Goal: Task Accomplishment & Management: Use online tool/utility

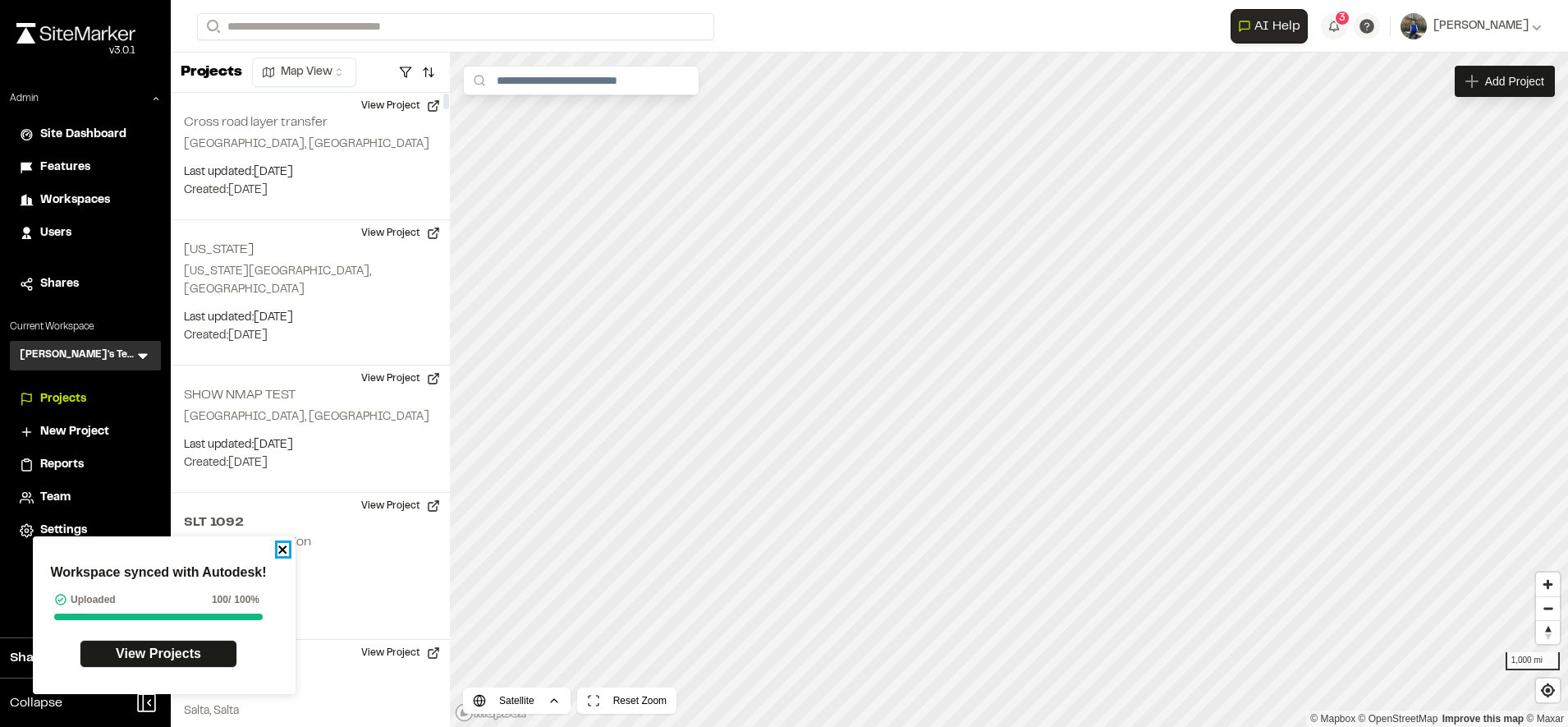
click at [286, 546] on icon "close" at bounding box center [282, 549] width 8 height 8
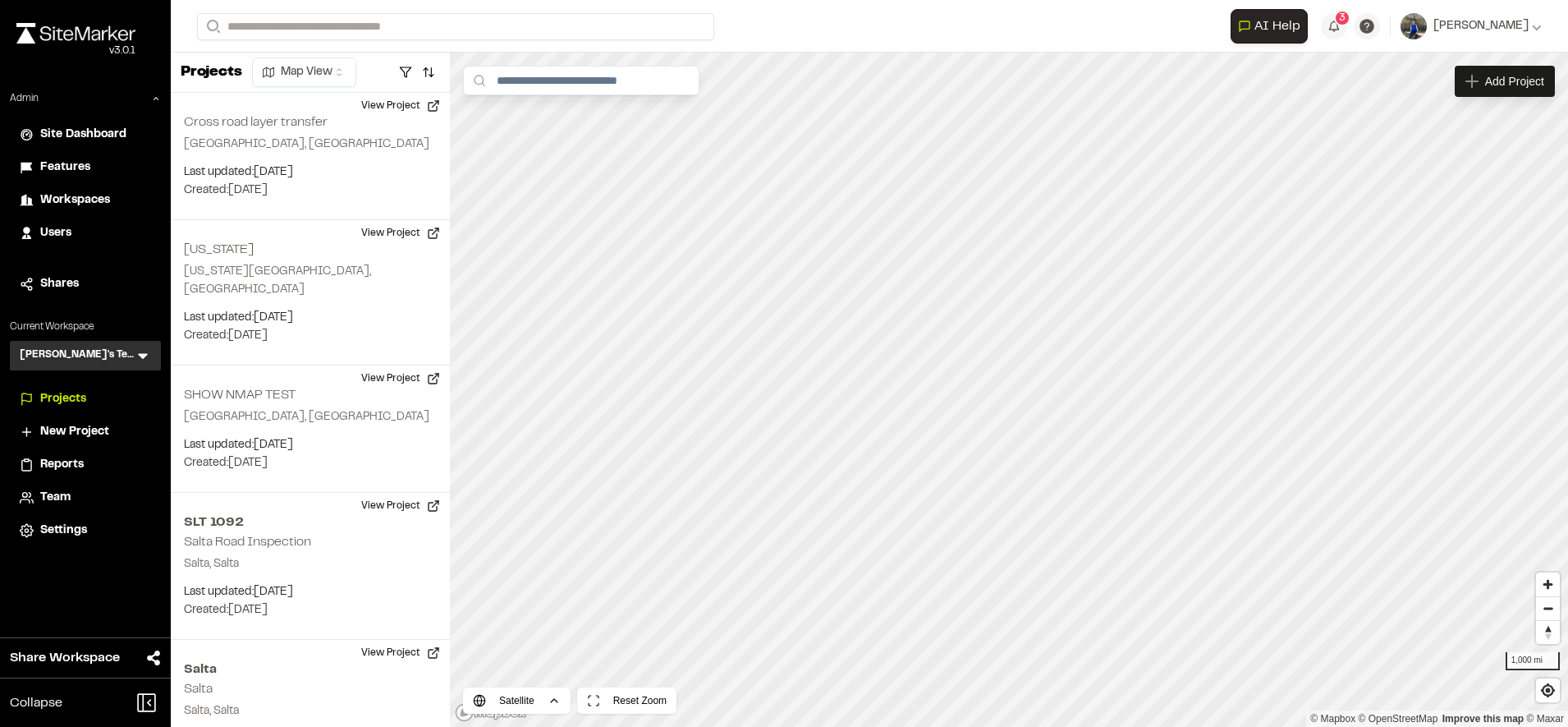
click at [60, 232] on span "Users" at bounding box center [55, 233] width 31 height 18
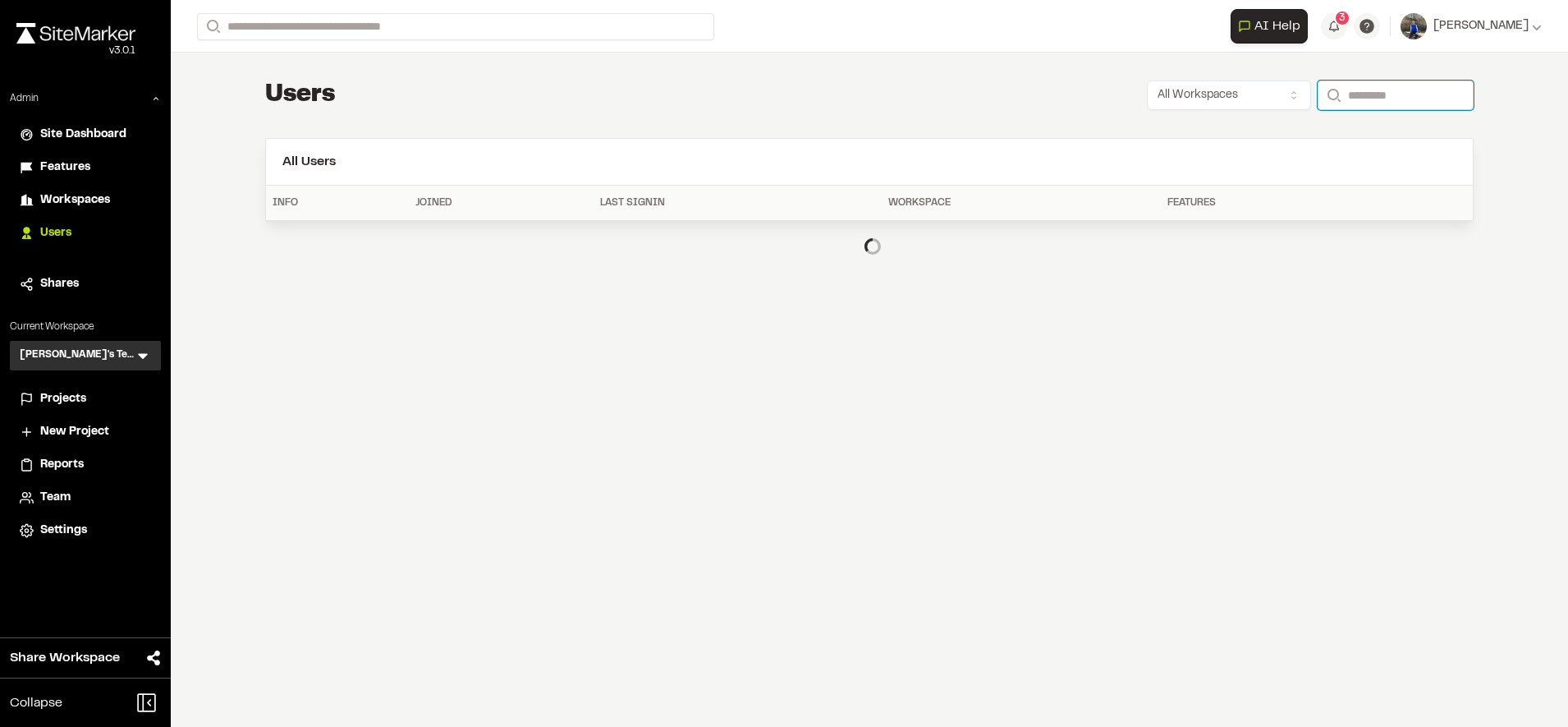
click at [1340, 102] on input "Search" at bounding box center [1395, 95] width 156 height 29
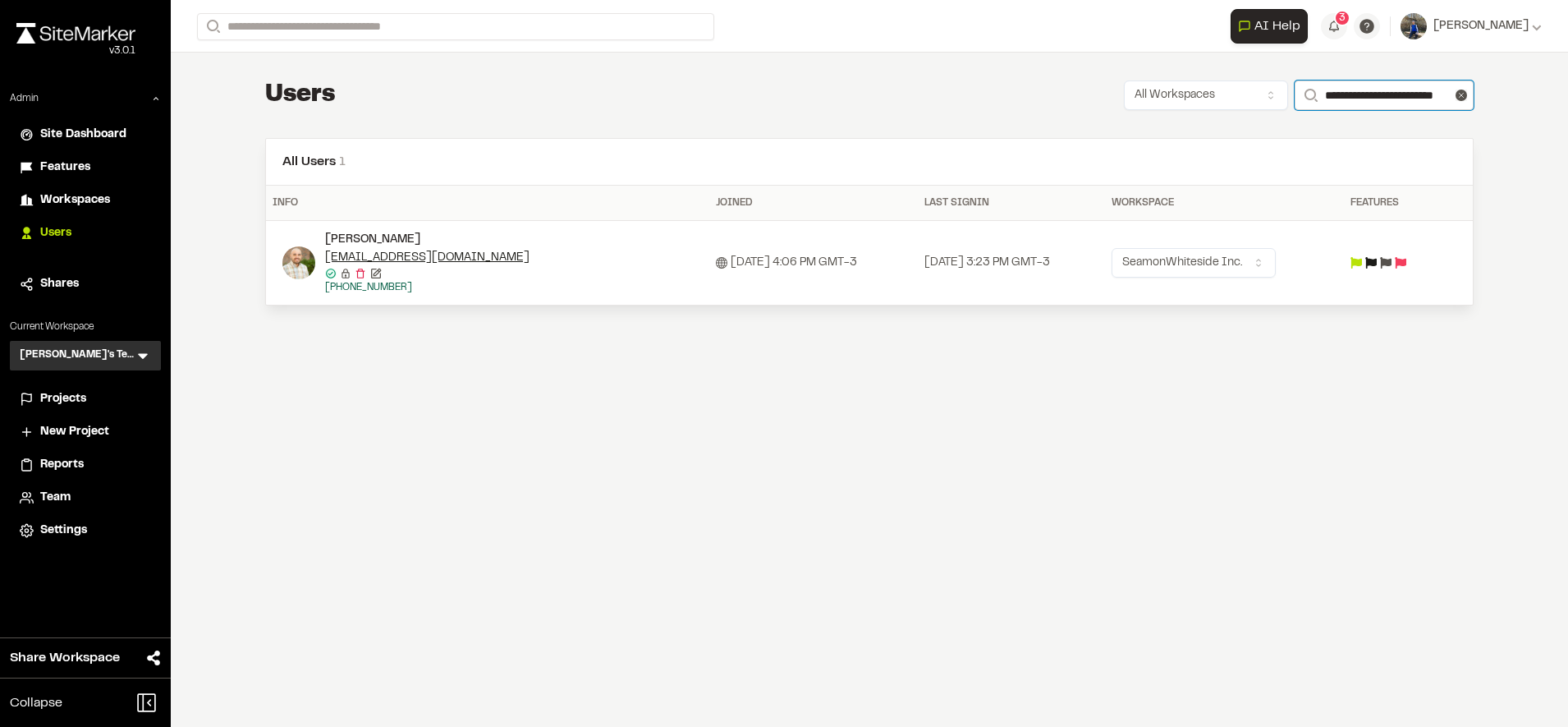
type input "**********"
click at [1392, 265] on icon at bounding box center [1386, 263] width 12 height 12
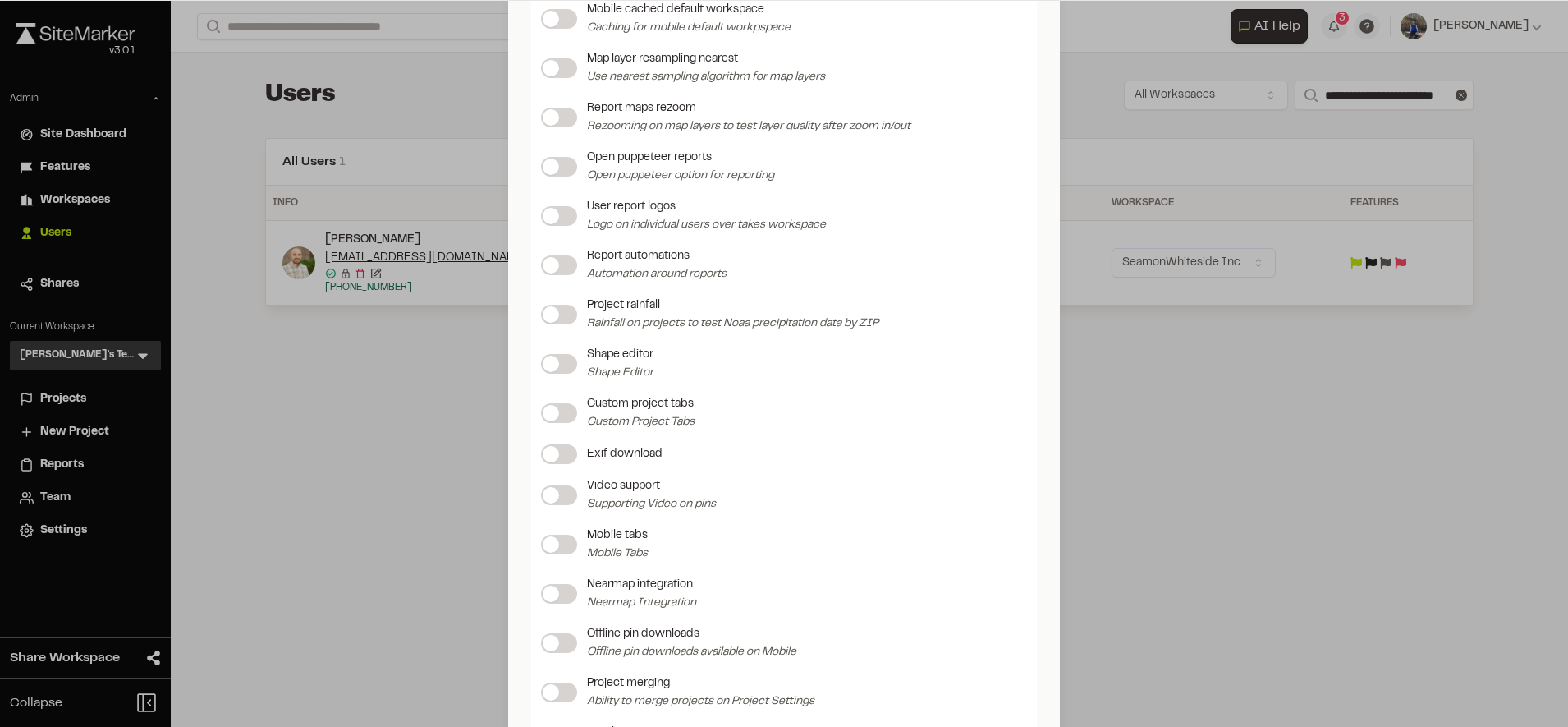
scroll to position [1149, 0]
click at [543, 371] on span at bounding box center [551, 364] width 17 height 17
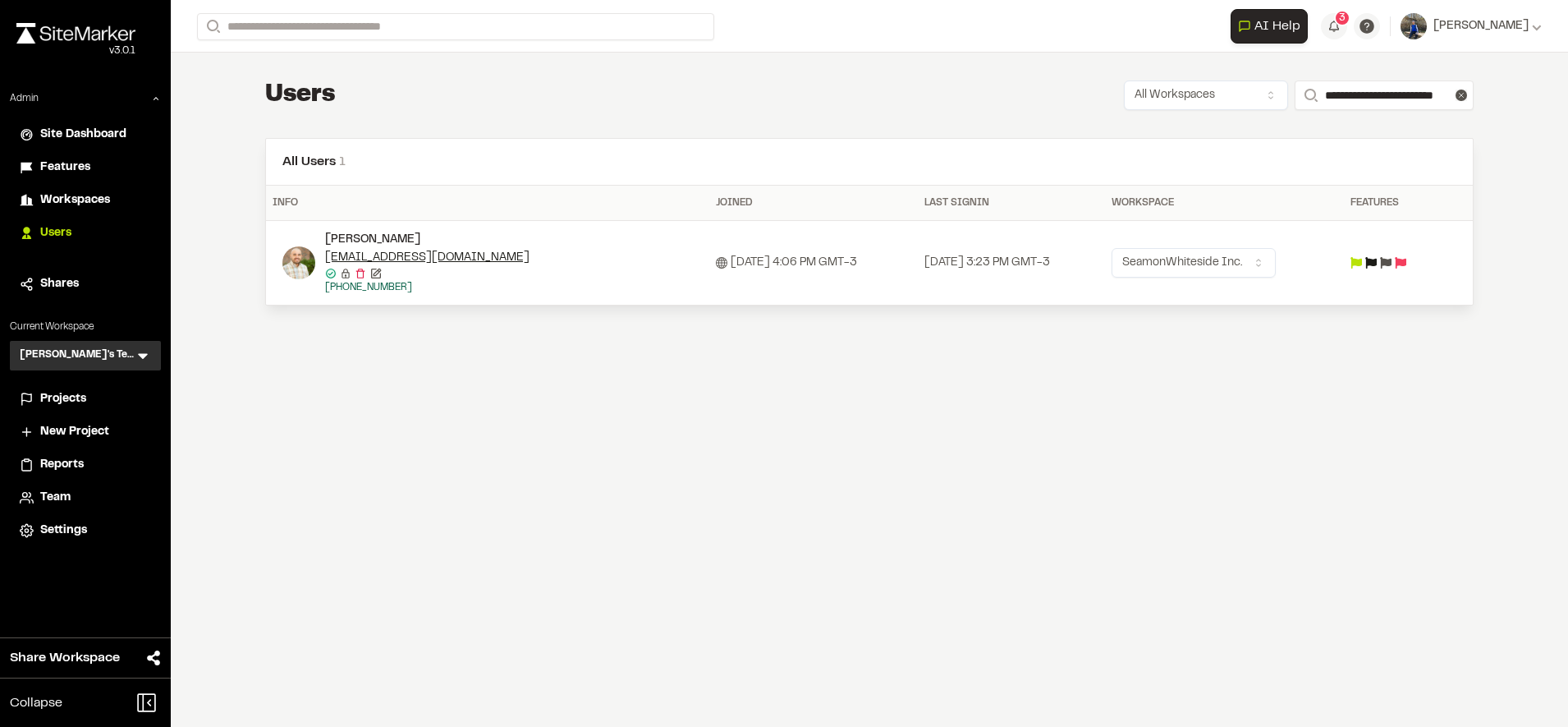
click at [1171, 438] on div "Update Feature Flags Feature Flags Project storage enabled Reports iframe Toggl…" at bounding box center [784, 376] width 1568 height 727
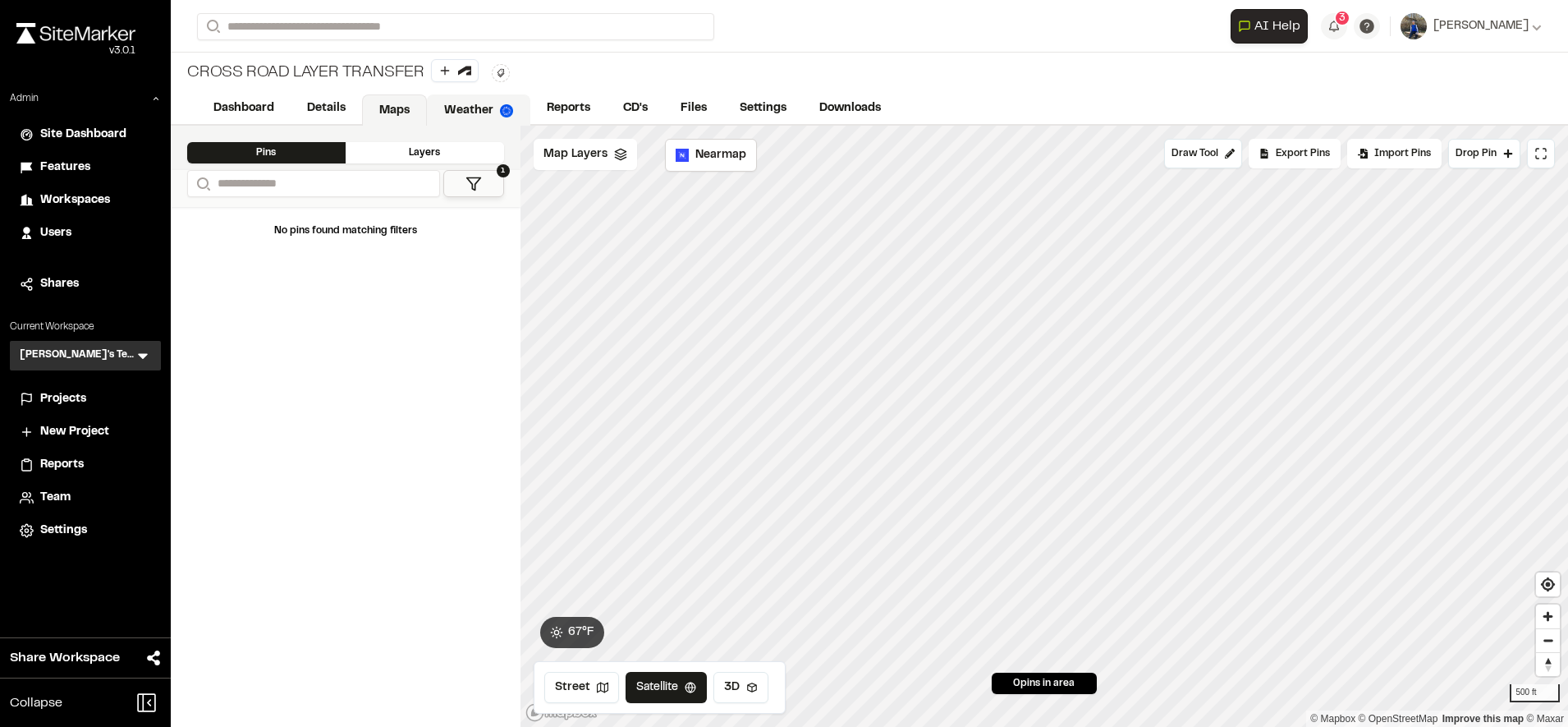
click at [477, 109] on link "Weather" at bounding box center [479, 110] width 103 height 31
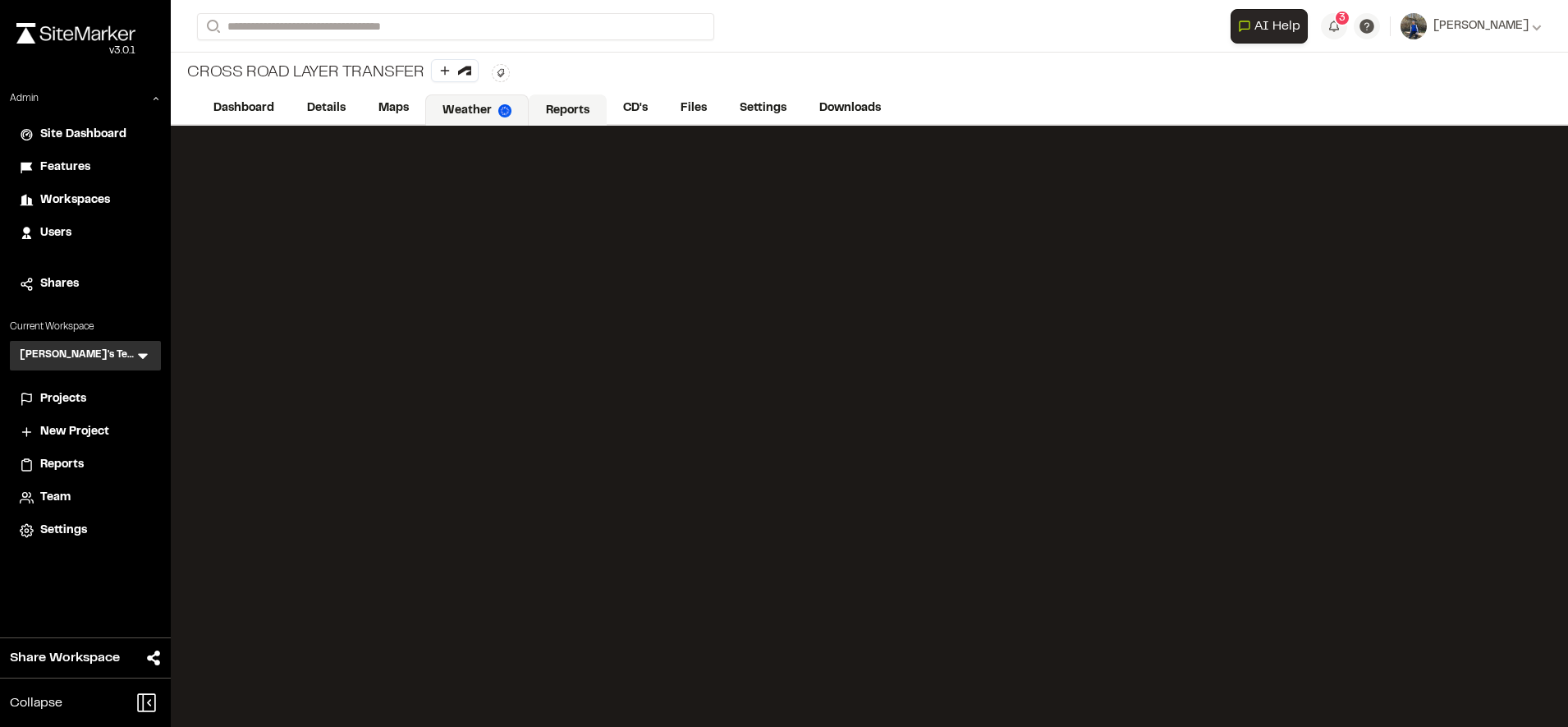
click at [584, 101] on link "Reports" at bounding box center [567, 110] width 78 height 31
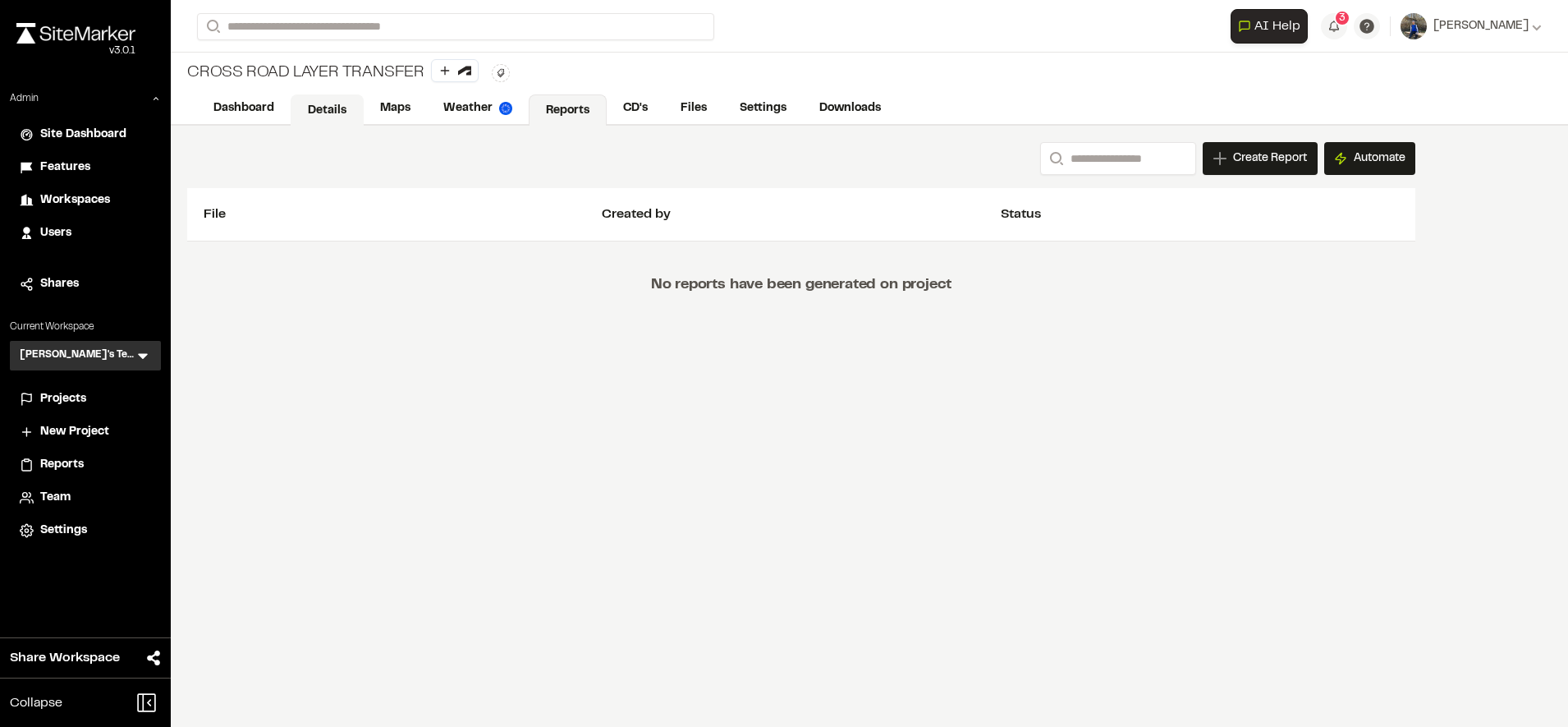
click at [332, 104] on link "Details" at bounding box center [327, 110] width 73 height 31
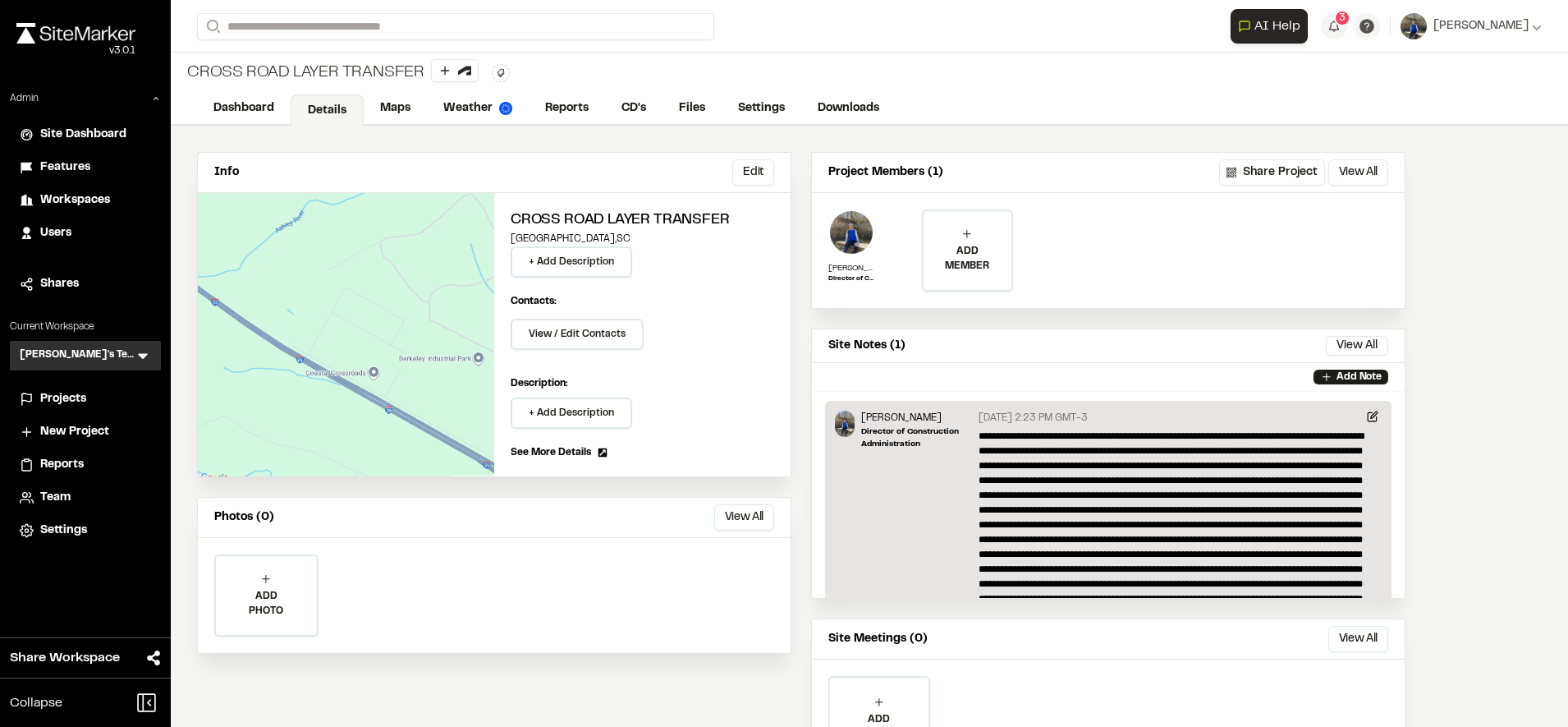
click at [63, 464] on span "Reports" at bounding box center [61, 464] width 44 height 18
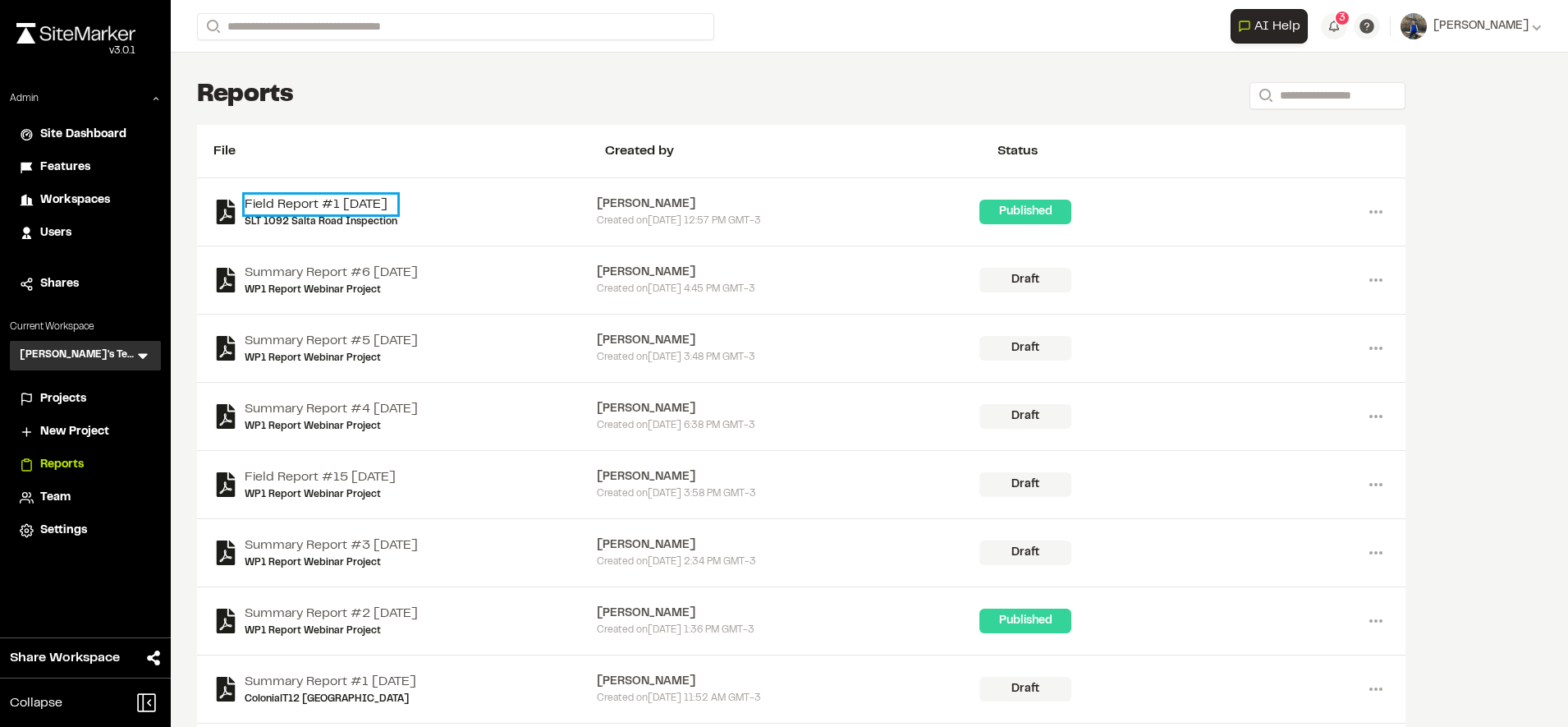
click at [315, 200] on link "Field Report #1 2025-10-01" at bounding box center [320, 204] width 153 height 19
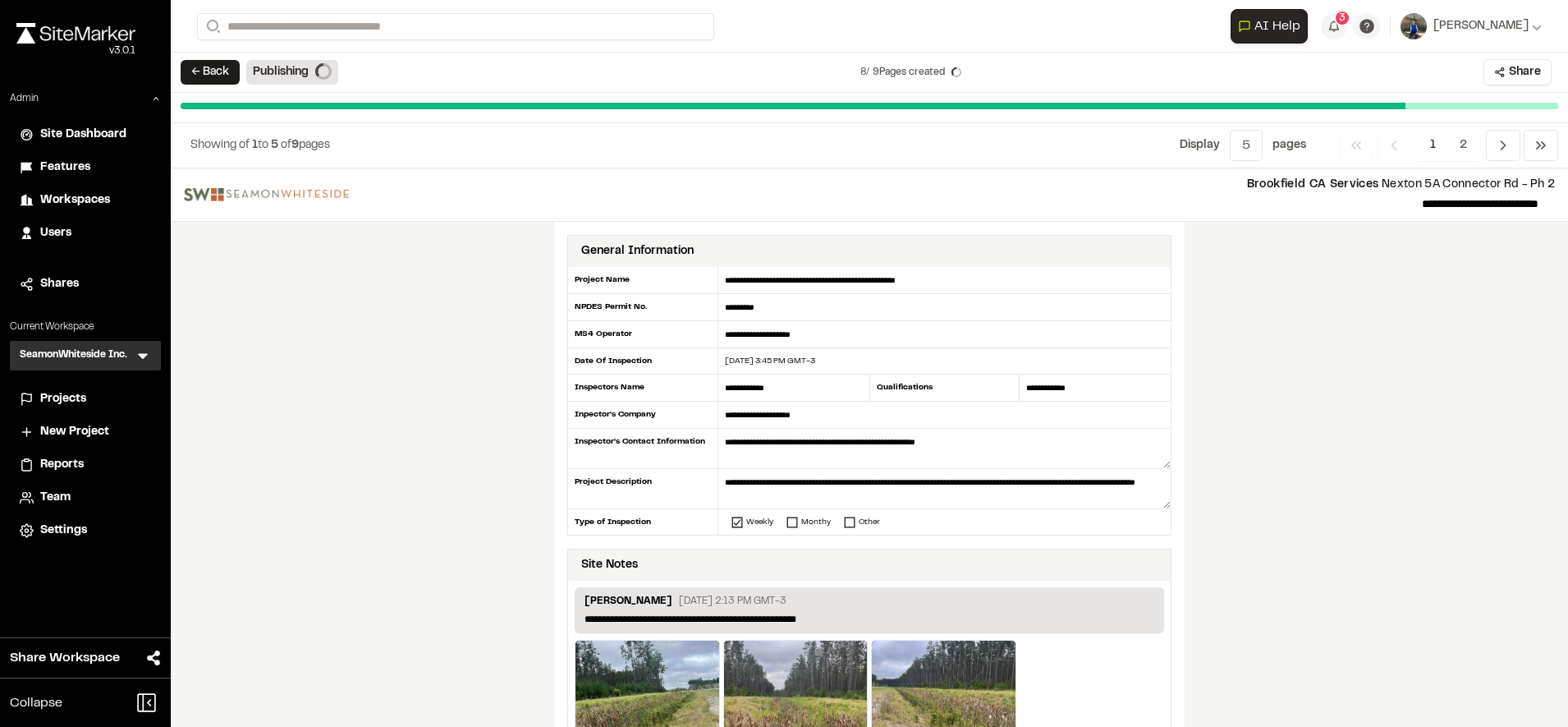
click at [70, 168] on span "Features" at bounding box center [64, 167] width 50 height 18
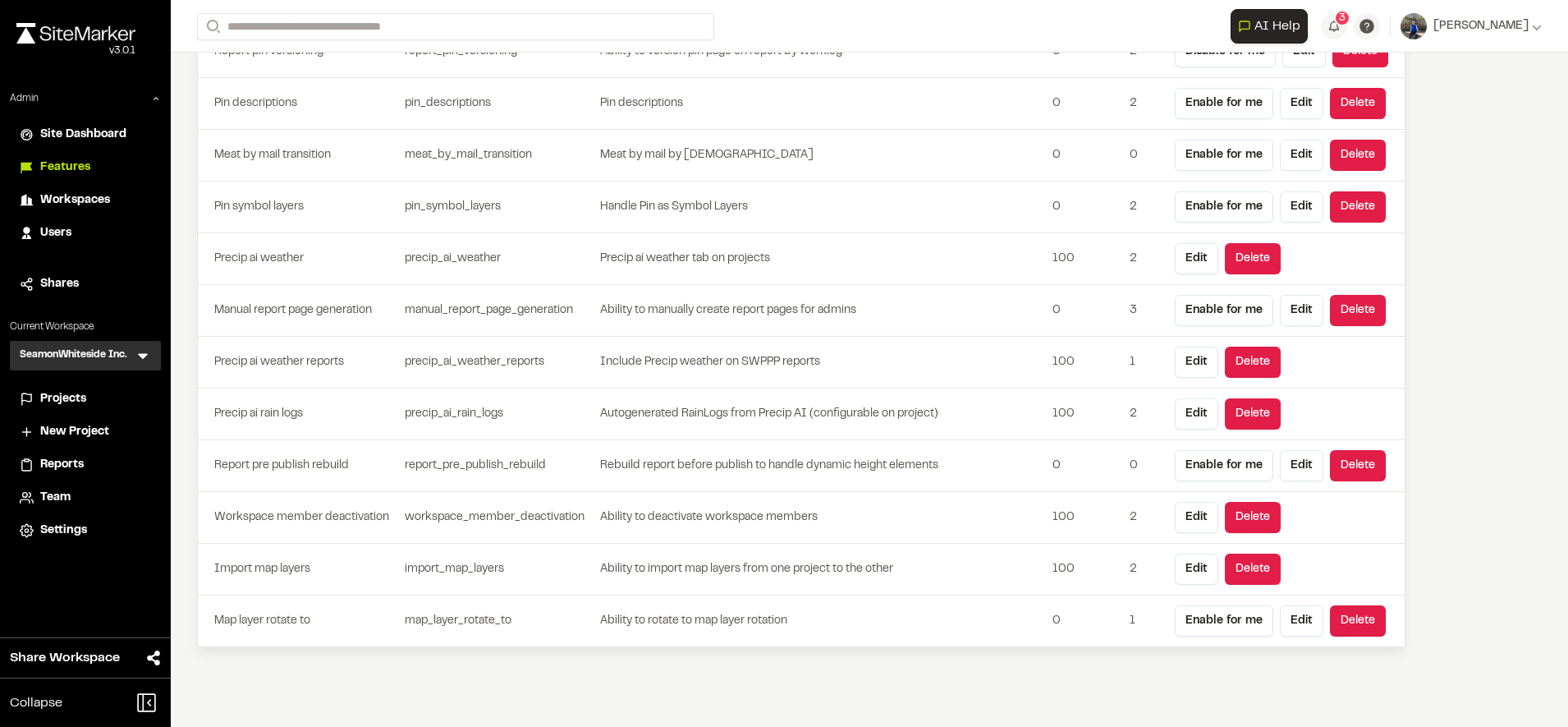
scroll to position [4642, 0]
click at [1240, 309] on button "Enable for me" at bounding box center [1223, 311] width 98 height 31
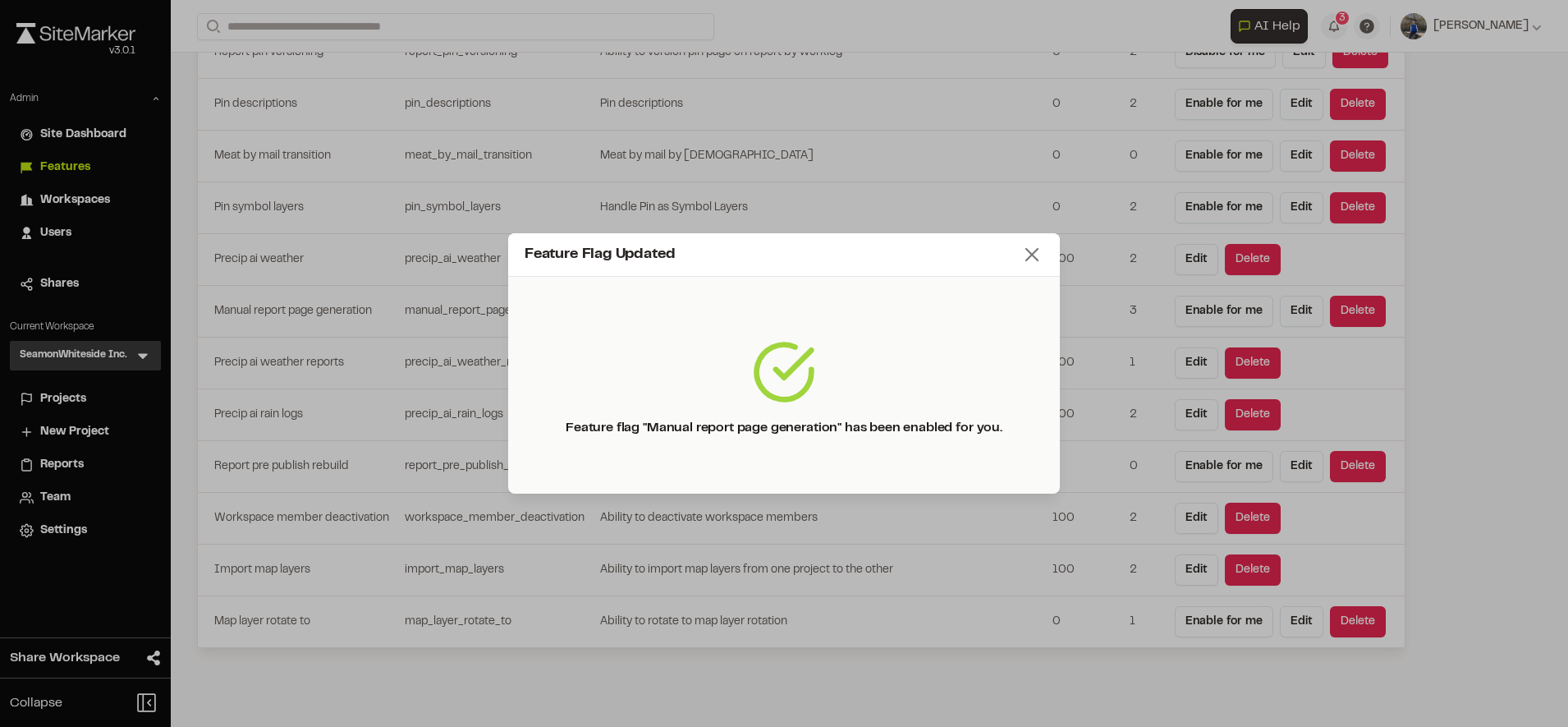
click at [1040, 255] on icon at bounding box center [1032, 255] width 23 height 23
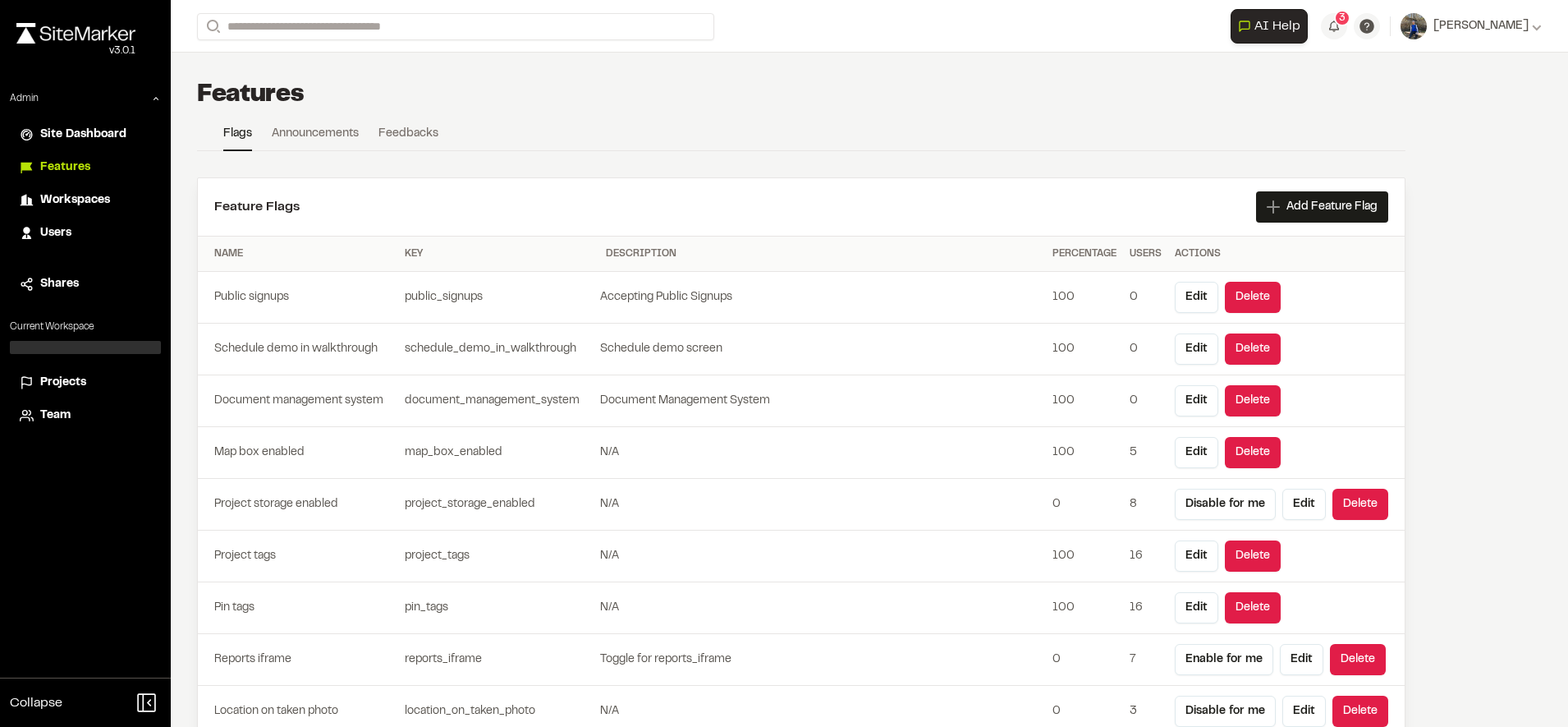
click at [76, 377] on span "Projects" at bounding box center [62, 382] width 46 height 18
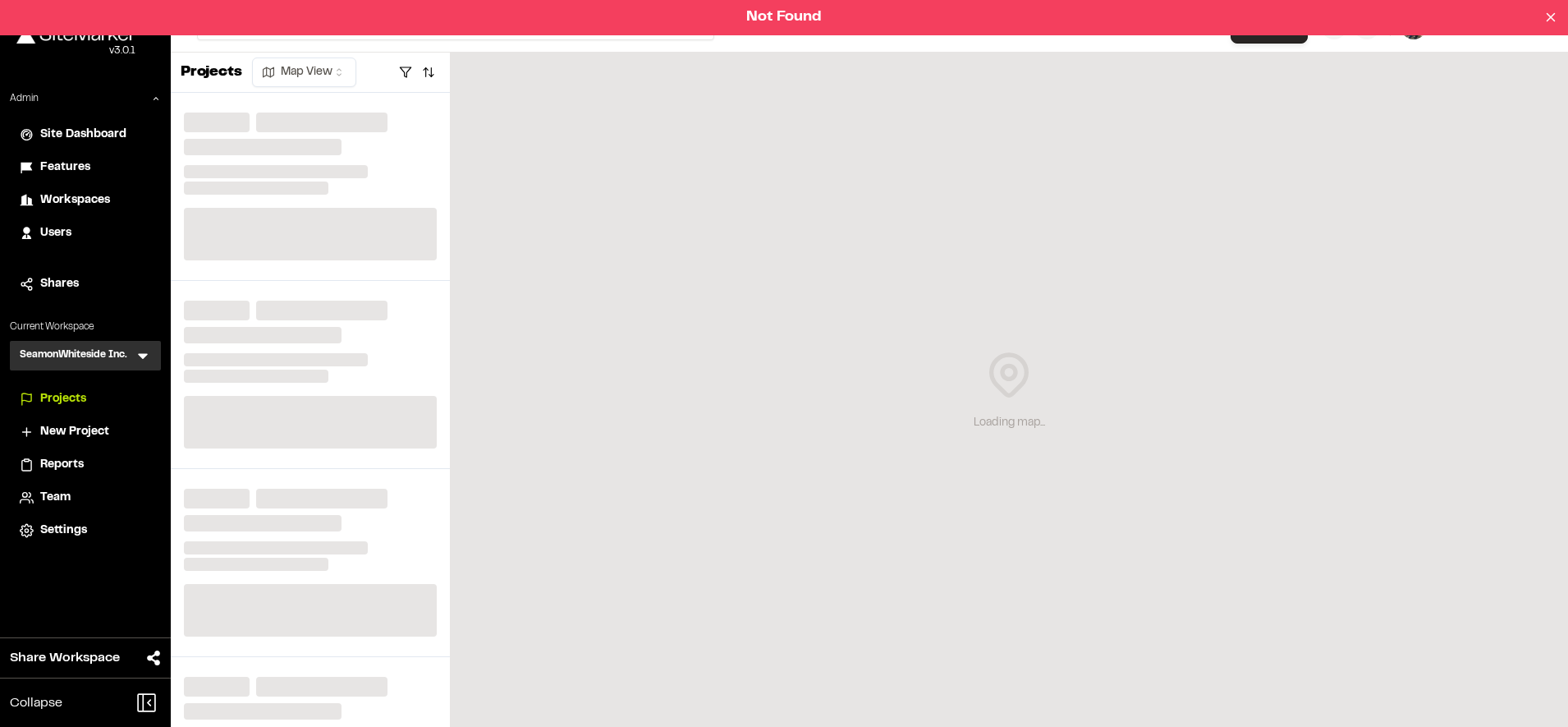
click at [70, 459] on span "Reports" at bounding box center [61, 464] width 44 height 18
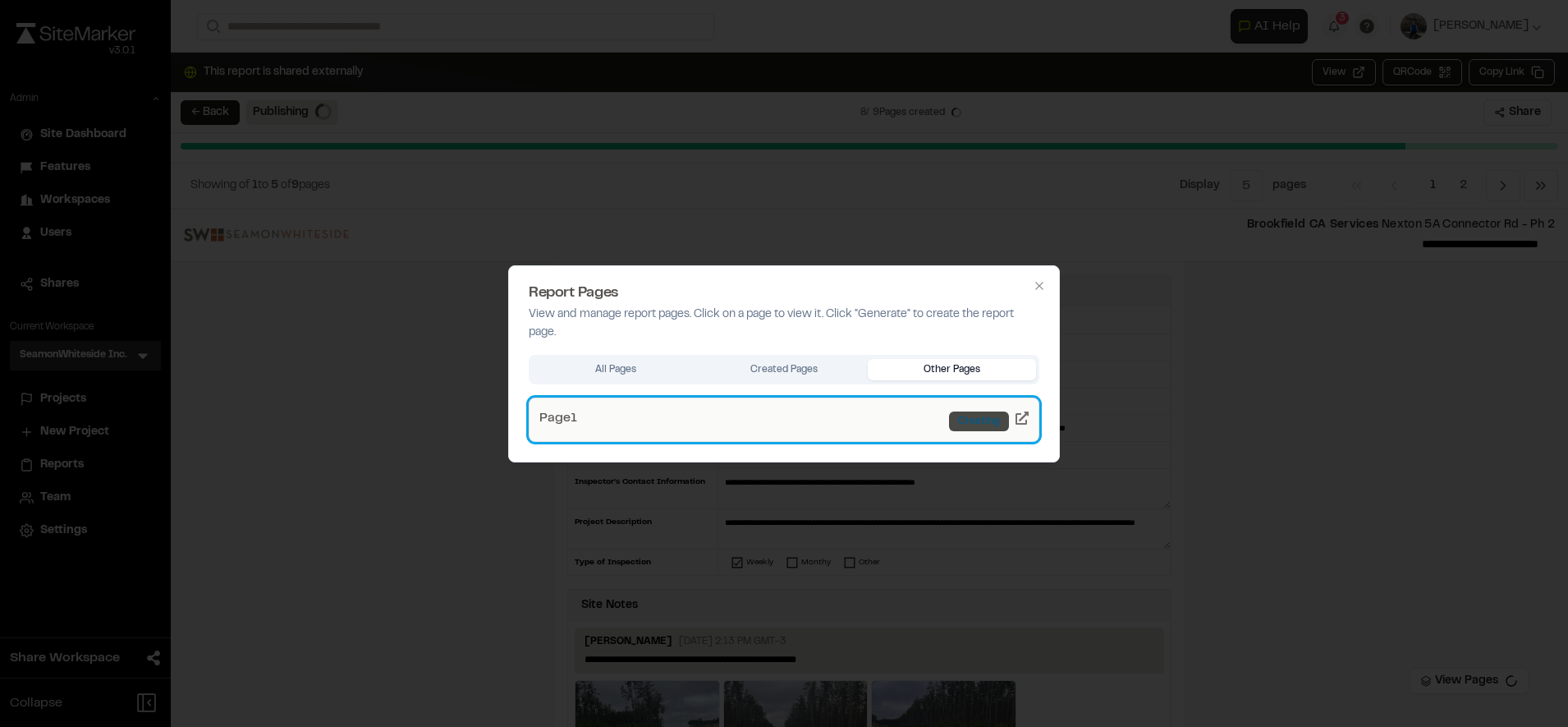
click at [964, 423] on div "Creating" at bounding box center [979, 421] width 60 height 19
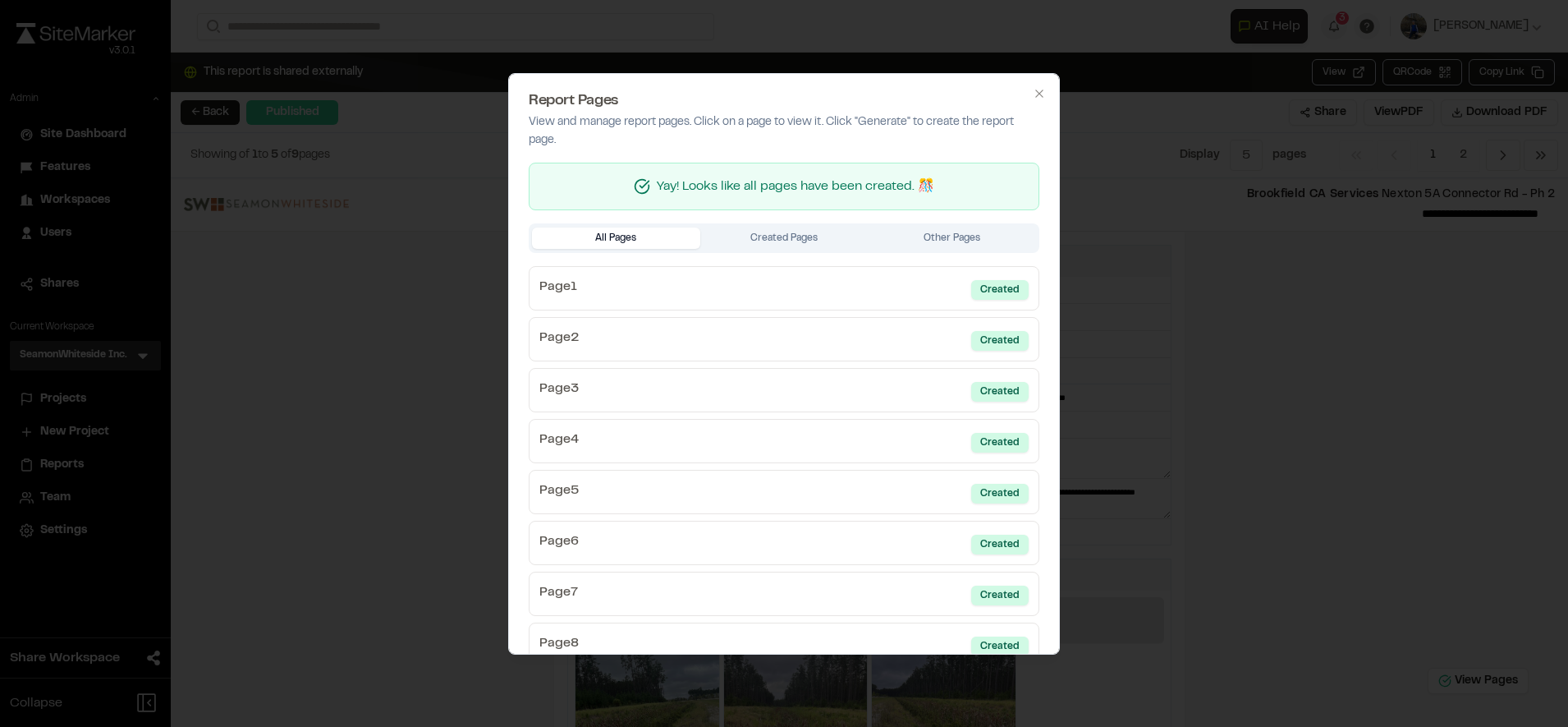
click at [1376, 312] on div at bounding box center [784, 363] width 1568 height 727
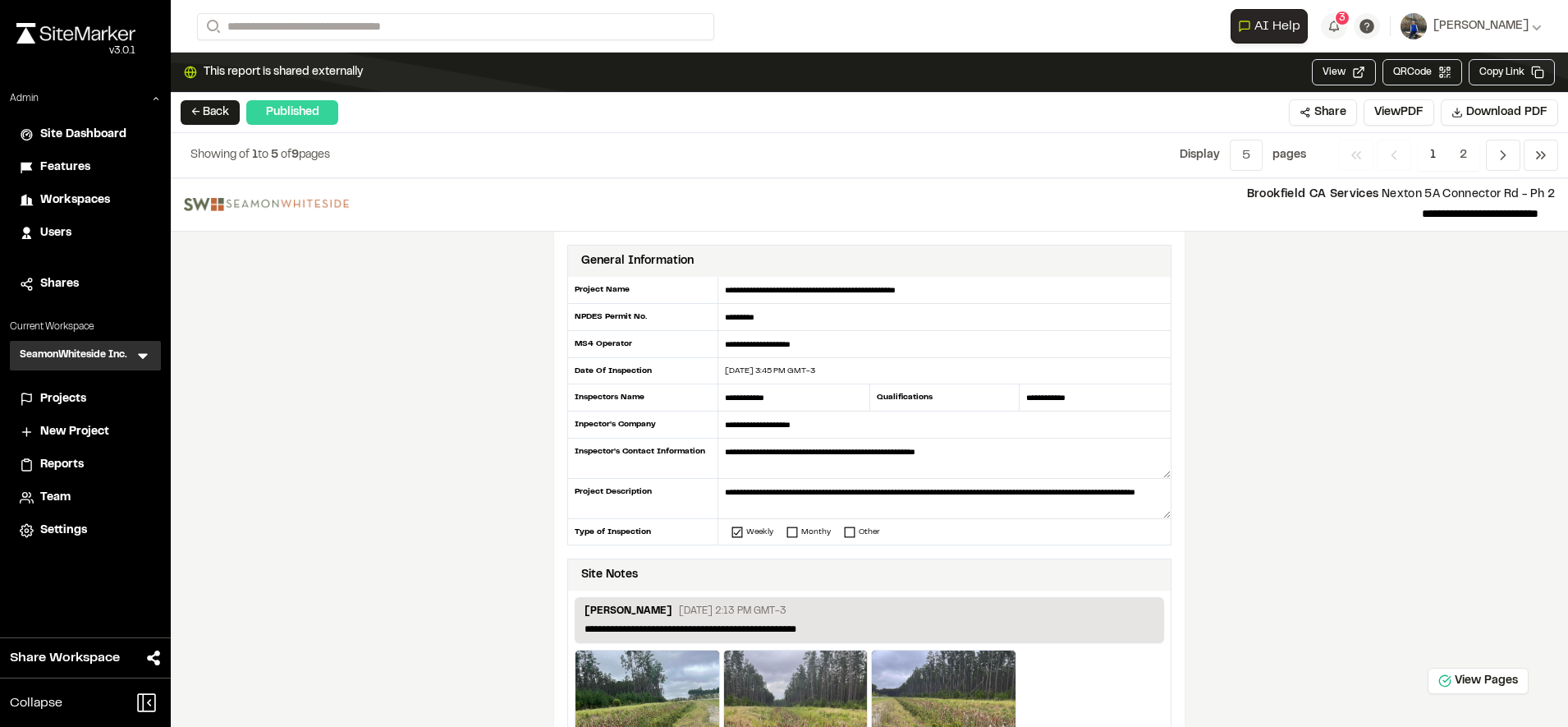
click at [58, 468] on span "Reports" at bounding box center [61, 464] width 44 height 18
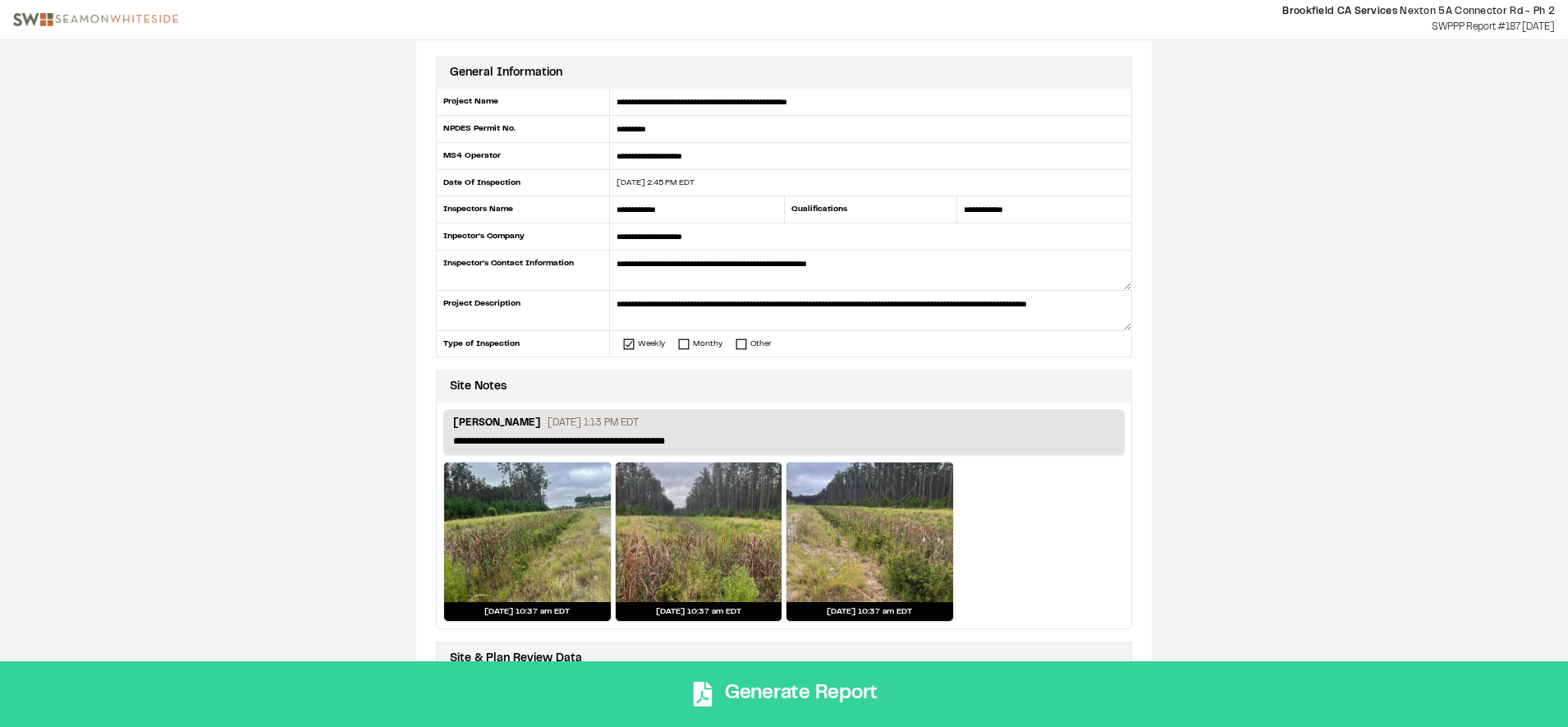
click at [885, 691] on button "Generate Report" at bounding box center [784, 693] width 1568 height 65
